Goal: Navigation & Orientation: Find specific page/section

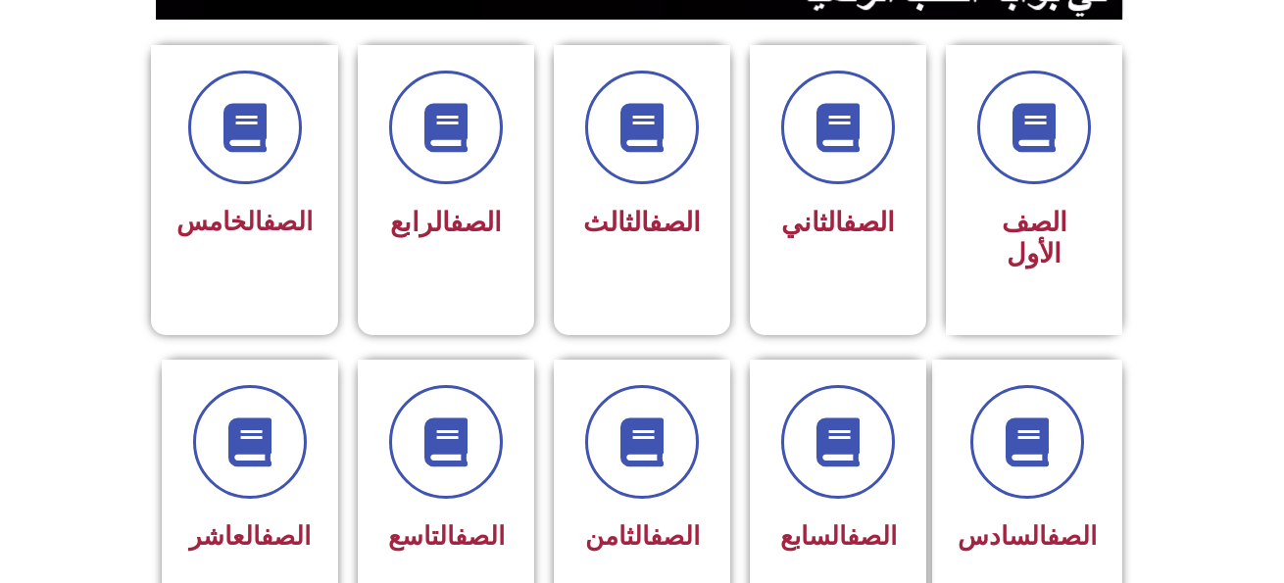
scroll to position [510, 0]
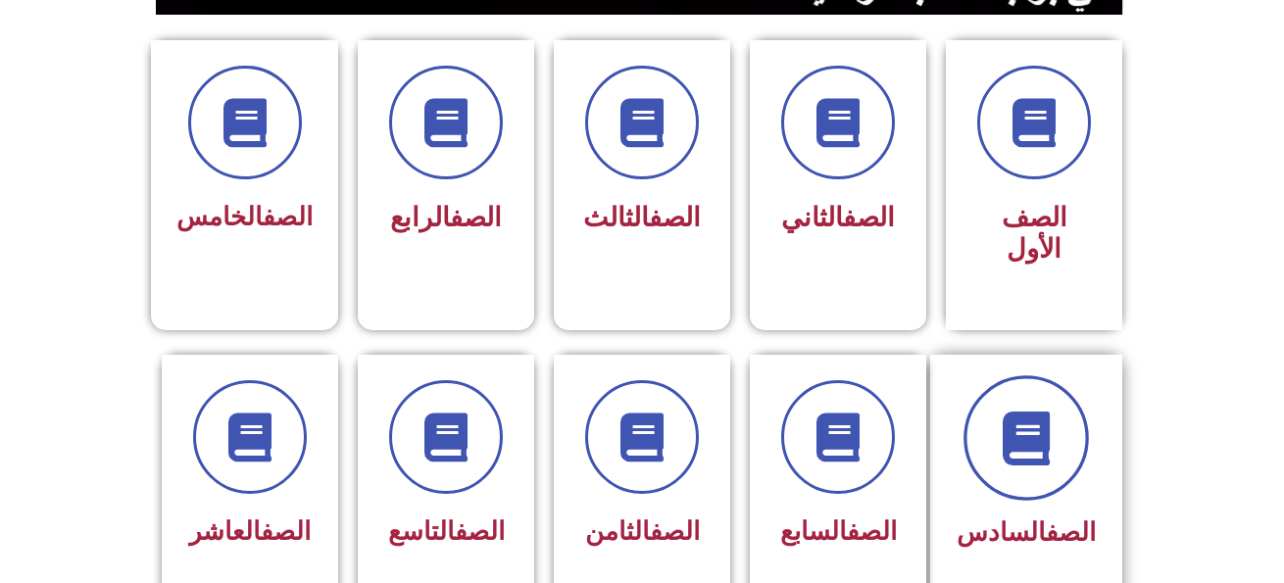
click at [1025, 434] on span at bounding box center [1026, 437] width 125 height 125
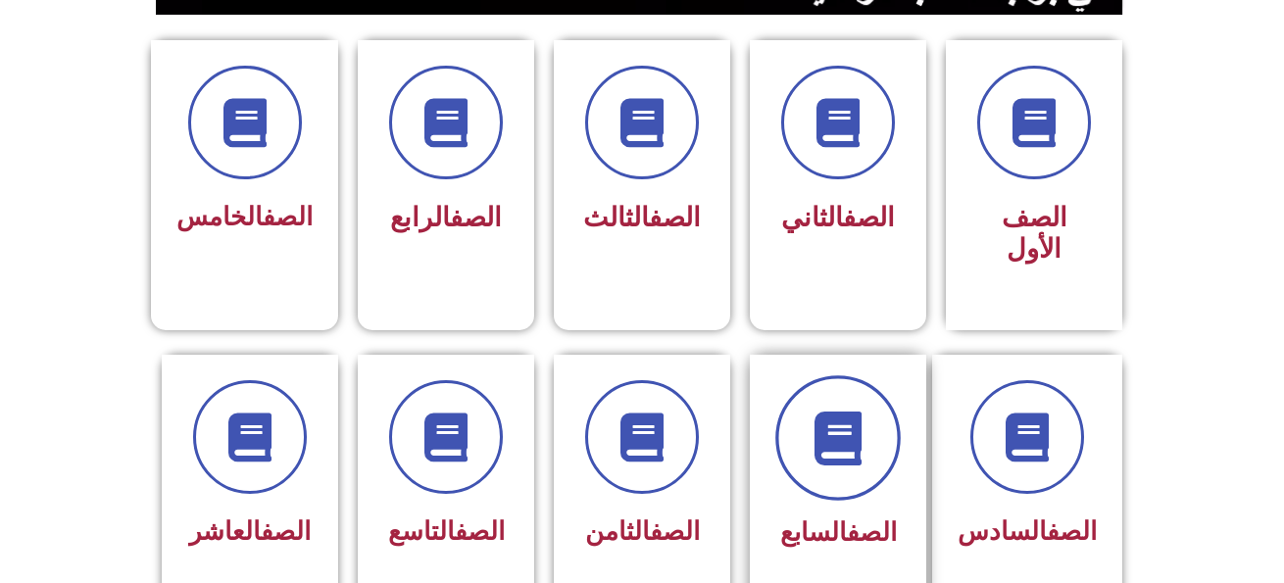
click at [817, 428] on icon at bounding box center [839, 438] width 54 height 54
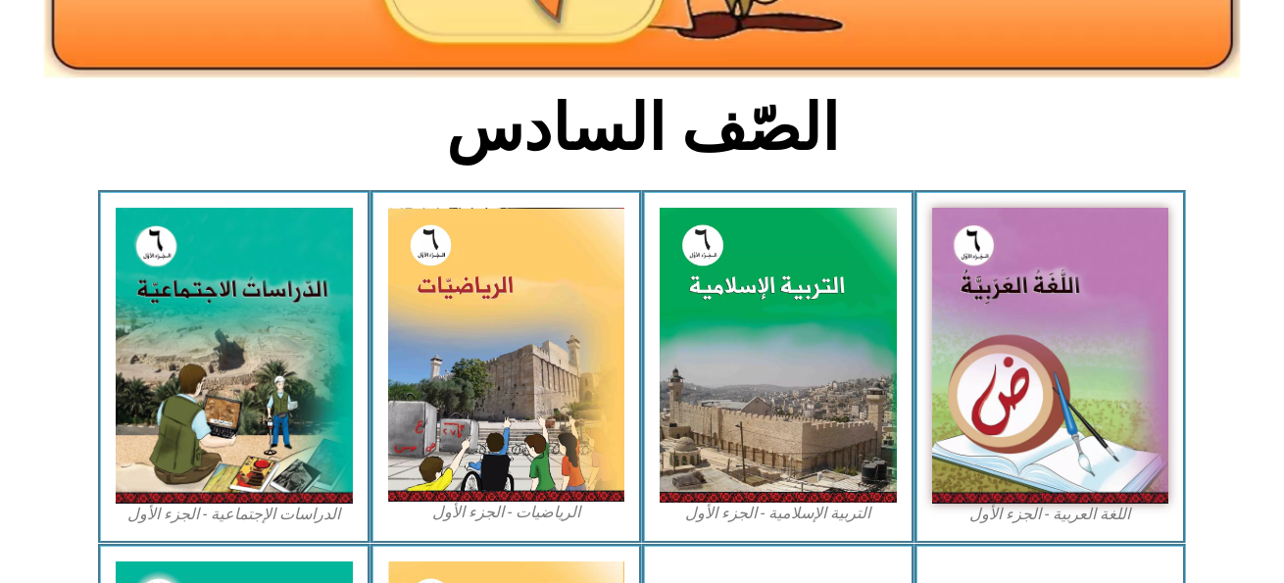
scroll to position [431, 0]
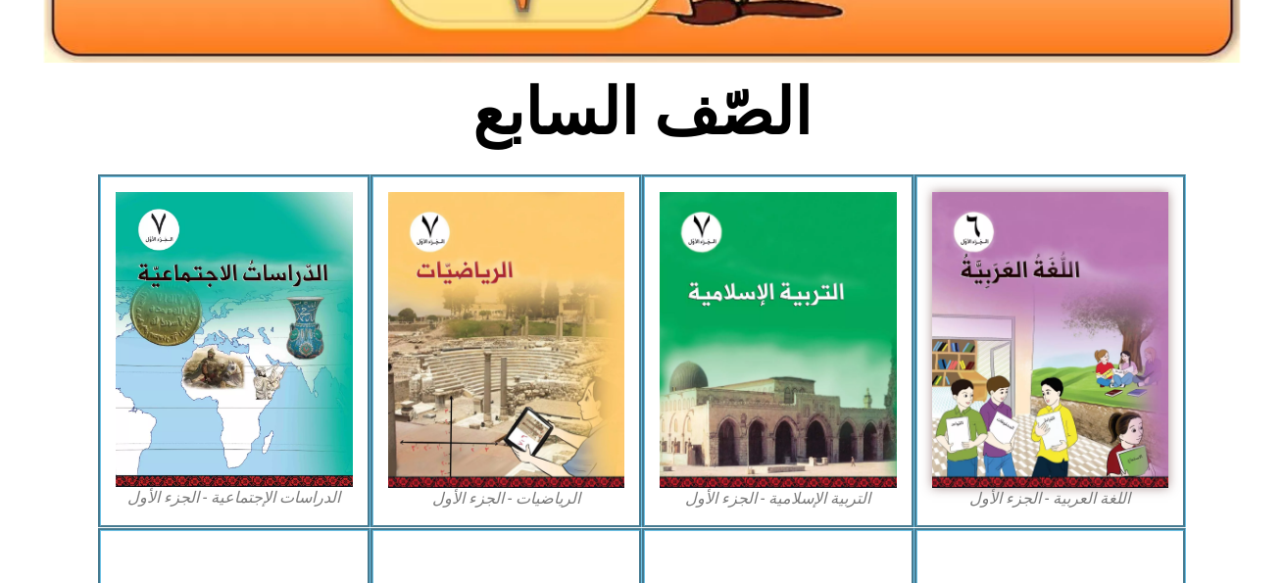
scroll to position [470, 0]
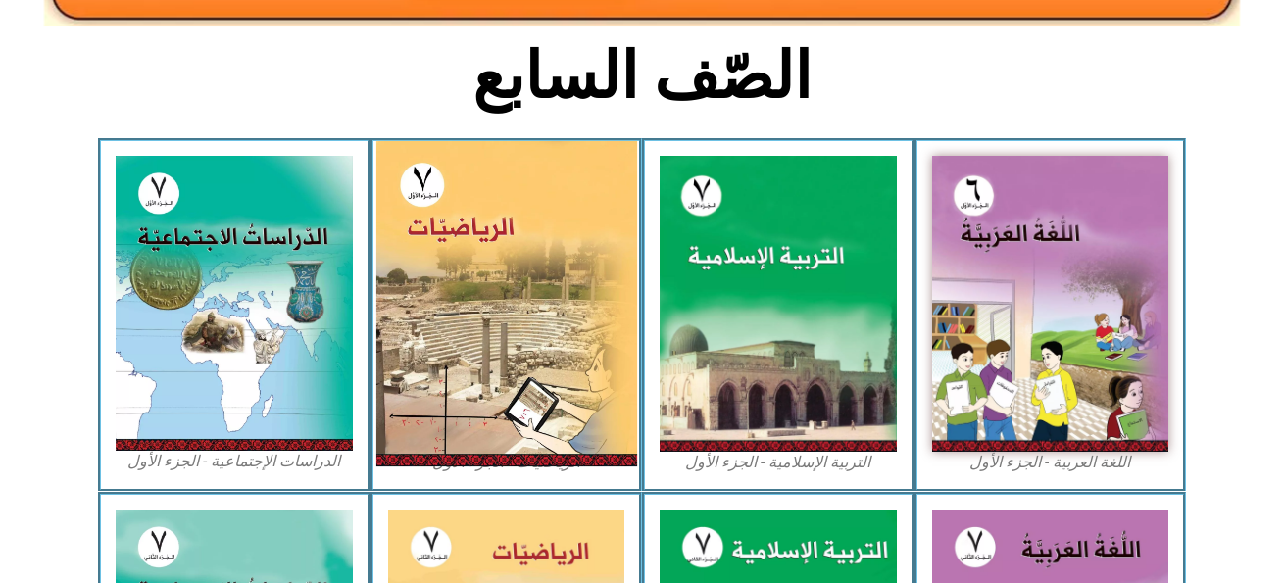
click at [564, 351] on img at bounding box center [505, 303] width 261 height 325
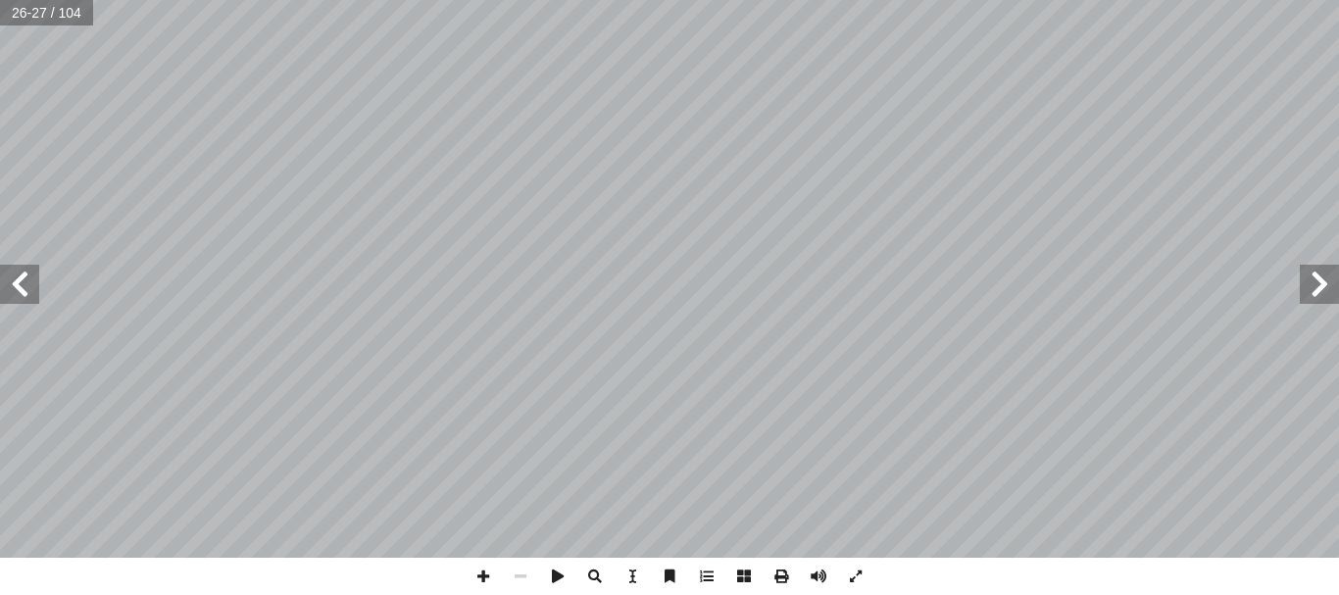
click at [19, 273] on span at bounding box center [19, 284] width 39 height 39
